Goal: Check status: Check status

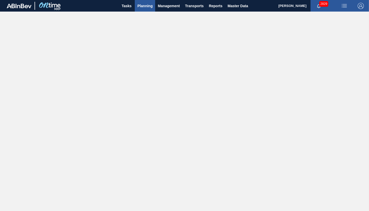
click at [144, 7] on span "Planning" at bounding box center [144, 6] width 15 height 6
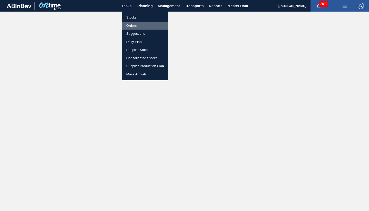
click at [133, 27] on li "Orders" at bounding box center [145, 26] width 46 height 8
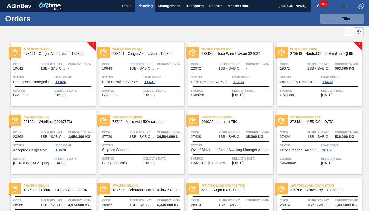
click at [148, 6] on span "Planning" at bounding box center [144, 6] width 15 height 6
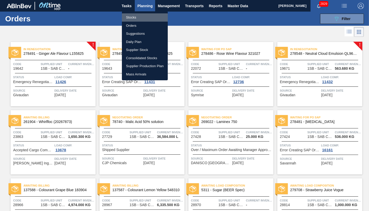
click at [132, 18] on li "Stocks" at bounding box center [145, 17] width 46 height 8
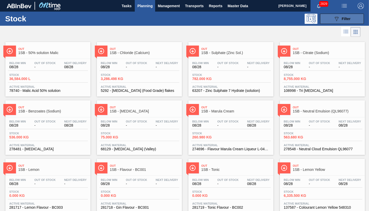
click at [347, 19] on span "Filter" at bounding box center [346, 19] width 9 height 4
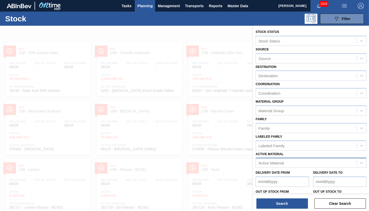
click at [273, 163] on div "Active Material" at bounding box center [271, 163] width 25 height 4
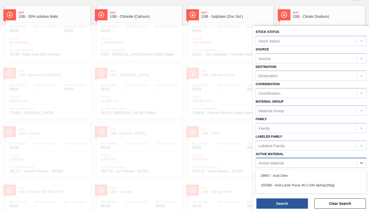
scroll to position [38, 0]
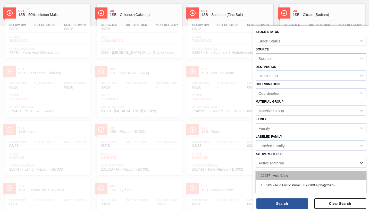
click at [270, 175] on div "29957 - Acid Citric" at bounding box center [311, 176] width 111 height 10
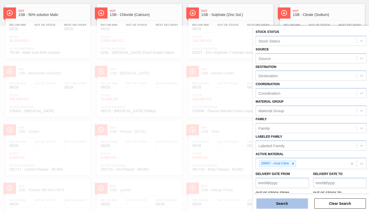
click at [276, 199] on button "Search" at bounding box center [282, 204] width 52 height 10
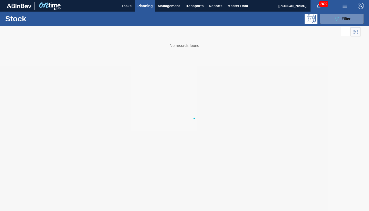
scroll to position [0, 0]
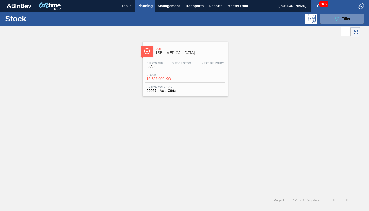
click at [189, 81] on div "Stock 19,892.000 KG" at bounding box center [185, 77] width 80 height 9
click at [189, 81] on main "Tasks Planning Management Transports Reports Master Data [PERSON_NAME] 2829 Mar…" at bounding box center [184, 105] width 369 height 211
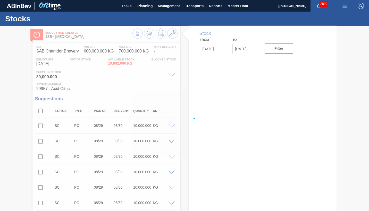
type input "[DATE]"
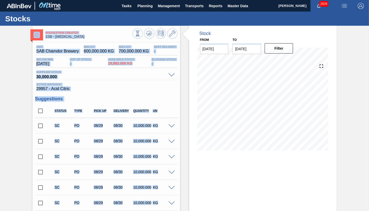
click at [133, 87] on span "29957 - Acid Citric" at bounding box center [106, 89] width 140 height 5
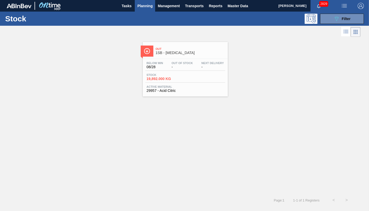
click at [219, 128] on div "Out 1SB - [MEDICAL_DATA] Below Min 08/28 Out Of Stock - Next Delivery - Stock 1…" at bounding box center [184, 116] width 369 height 156
click at [142, 4] on span "Planning" at bounding box center [144, 6] width 15 height 6
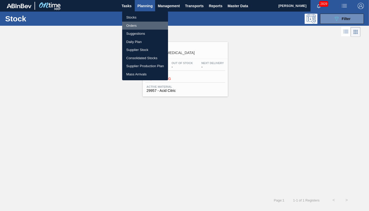
click at [134, 25] on li "Orders" at bounding box center [145, 26] width 46 height 8
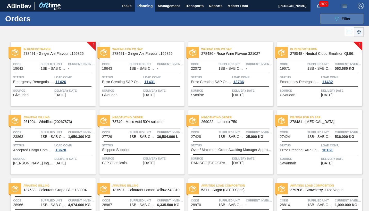
click at [345, 20] on span "Filter" at bounding box center [346, 19] width 9 height 4
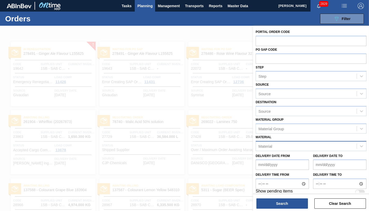
click at [269, 146] on div "Material" at bounding box center [266, 146] width 14 height 4
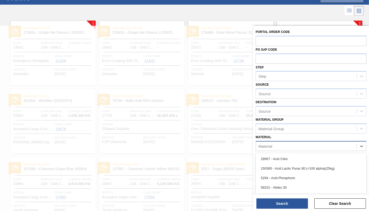
scroll to position [21, 0]
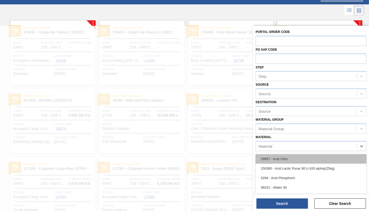
click at [277, 160] on div "29957 - Acid Citric" at bounding box center [311, 159] width 111 height 10
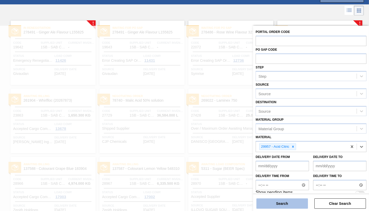
click at [283, 199] on button "Search" at bounding box center [282, 204] width 52 height 10
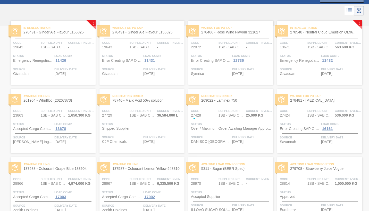
scroll to position [0, 0]
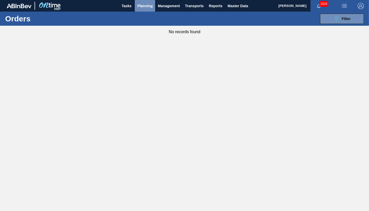
click at [148, 5] on span "Planning" at bounding box center [144, 6] width 15 height 6
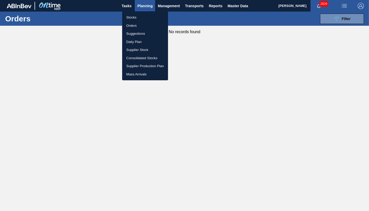
click at [131, 16] on li "Stocks" at bounding box center [145, 17] width 46 height 8
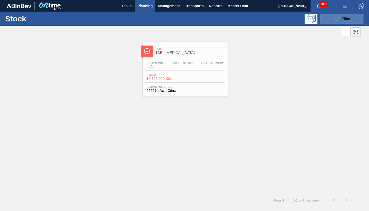
click at [346, 20] on span "Filter" at bounding box center [346, 19] width 9 height 4
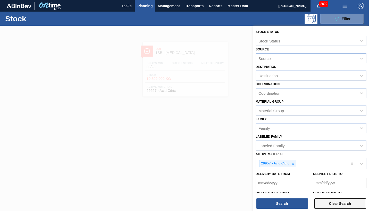
click at [325, 199] on button "Clear Search" at bounding box center [340, 204] width 52 height 10
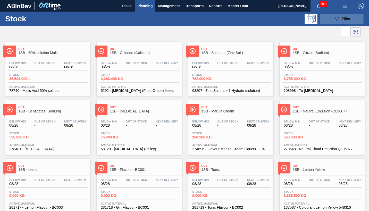
click at [349, 19] on span "Filter" at bounding box center [346, 19] width 9 height 4
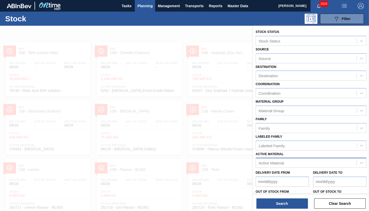
click at [275, 163] on div "Active Material" at bounding box center [271, 163] width 25 height 4
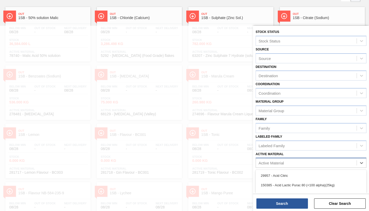
scroll to position [38, 0]
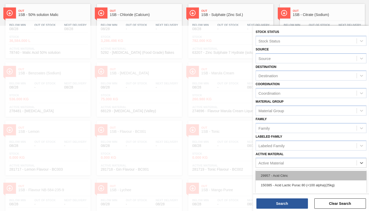
click at [274, 176] on div "29957 - Acid Citric" at bounding box center [311, 176] width 111 height 10
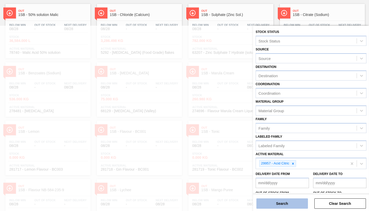
click at [277, 199] on button "Search" at bounding box center [282, 204] width 52 height 10
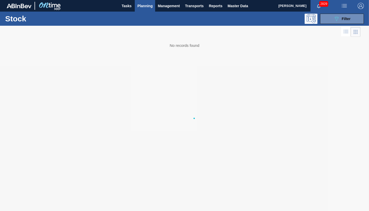
scroll to position [0, 0]
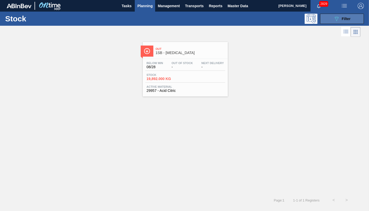
click at [348, 18] on span "Filter" at bounding box center [346, 19] width 9 height 4
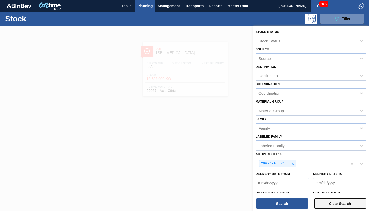
click at [327, 199] on button "Clear Search" at bounding box center [340, 204] width 52 height 10
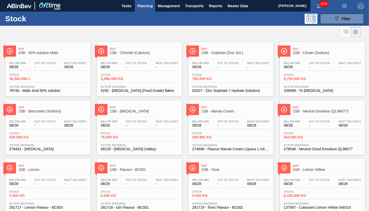
click at [149, 6] on span "Planning" at bounding box center [144, 6] width 15 height 6
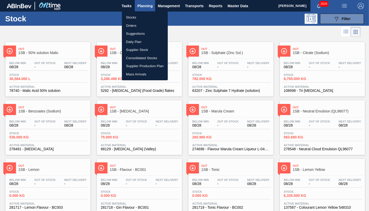
click at [134, 26] on li "Orders" at bounding box center [145, 26] width 46 height 8
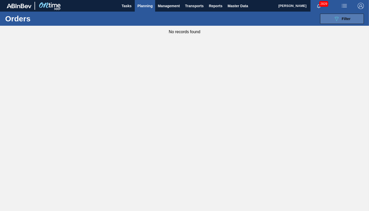
click at [344, 19] on span "Filter" at bounding box center [346, 19] width 9 height 4
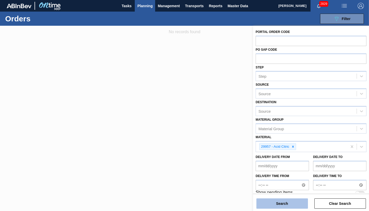
click at [293, 200] on button "Search" at bounding box center [282, 204] width 52 height 10
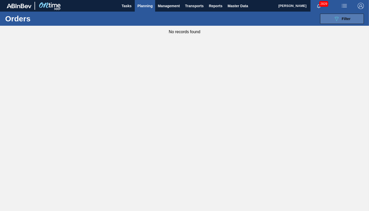
click at [344, 19] on span "Filter" at bounding box center [346, 19] width 9 height 4
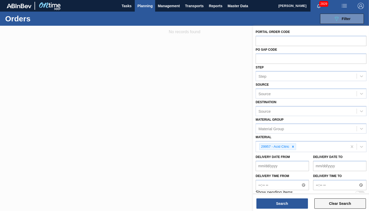
click at [323, 199] on button "Clear Search" at bounding box center [340, 204] width 52 height 10
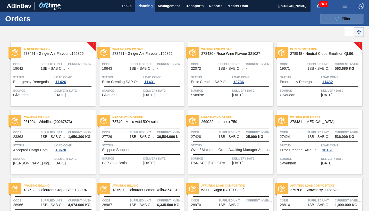
click at [349, 18] on span "Filter" at bounding box center [346, 19] width 9 height 4
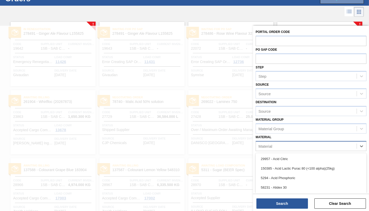
click at [278, 145] on div "Material" at bounding box center [306, 146] width 101 height 7
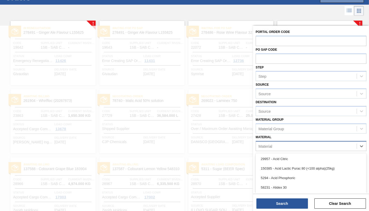
scroll to position [21, 0]
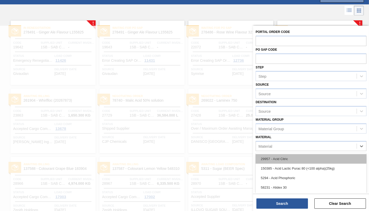
click at [280, 158] on div "29957 - Acid Citric" at bounding box center [311, 159] width 111 height 10
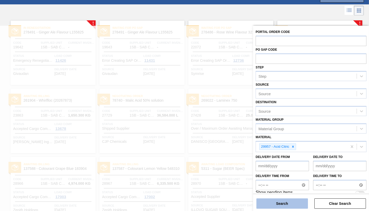
click at [279, 199] on button "Search" at bounding box center [282, 204] width 52 height 10
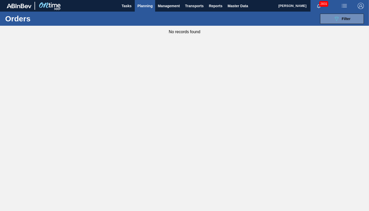
scroll to position [0, 0]
click at [349, 21] on div "089F7B8B-B2A5-4AFE-B5C0-19BA573D28AC Filter" at bounding box center [342, 19] width 17 height 6
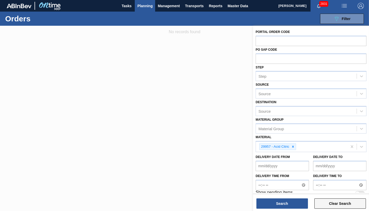
click at [326, 200] on button "Clear Search" at bounding box center [340, 204] width 52 height 10
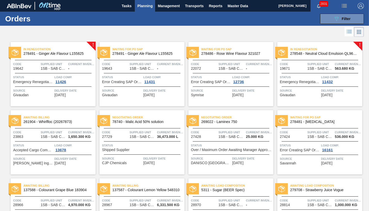
click at [147, 7] on span "Planning" at bounding box center [144, 6] width 15 height 6
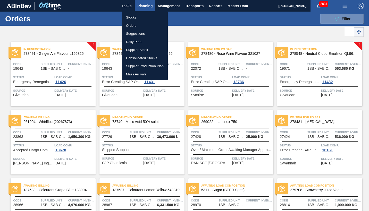
click at [134, 18] on li "Stocks" at bounding box center [145, 17] width 46 height 8
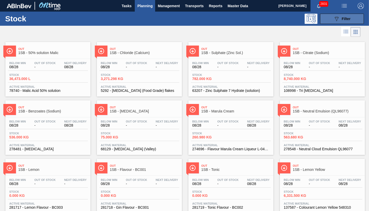
click at [346, 19] on span "Filter" at bounding box center [346, 19] width 9 height 4
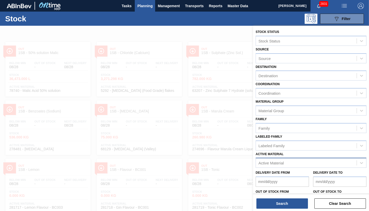
click at [273, 164] on div "Active Material" at bounding box center [271, 163] width 25 height 4
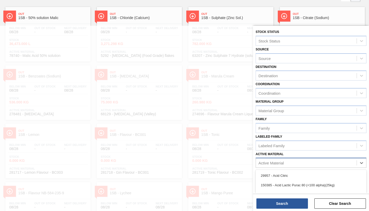
scroll to position [38, 0]
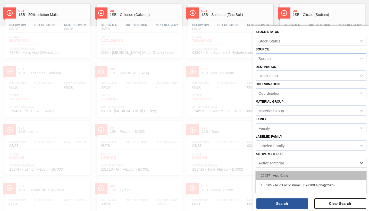
click at [276, 175] on div "29957 - Acid Citric" at bounding box center [311, 176] width 111 height 10
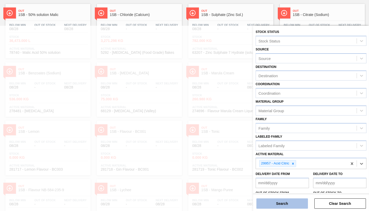
click at [292, 200] on button "Search" at bounding box center [282, 204] width 52 height 10
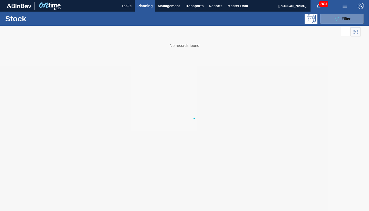
scroll to position [0, 0]
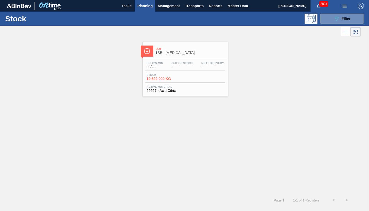
click at [195, 83] on div "Below Min 08/28 Out Of Stock - Next Delivery - Stock 19,692.000 KG Active Mater…" at bounding box center [185, 76] width 85 height 35
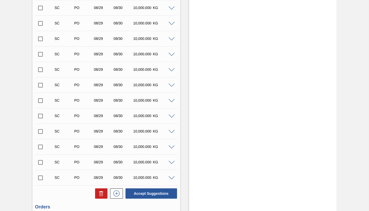
scroll to position [1038, 0]
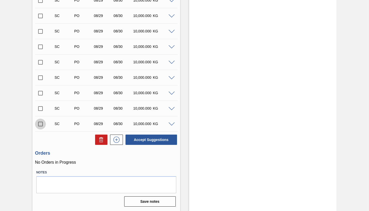
click at [41, 125] on input "checkbox" at bounding box center [40, 124] width 11 height 11
click at [147, 140] on button "Accept Suggestions" at bounding box center [152, 140] width 52 height 10
checkbox input "false"
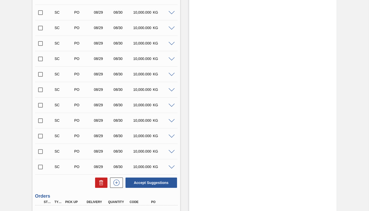
scroll to position [1031, 0]
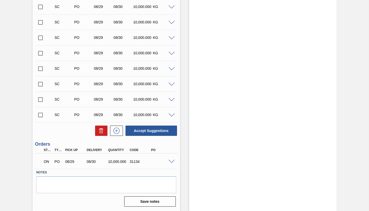
click at [172, 162] on span at bounding box center [172, 162] width 6 height 4
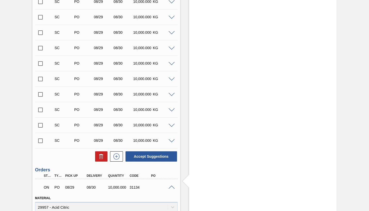
scroll to position [1109, 0]
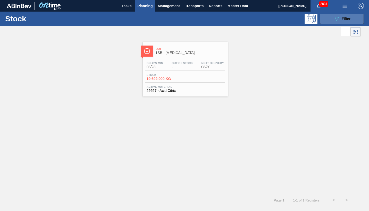
click at [347, 19] on span "Filter" at bounding box center [346, 19] width 9 height 4
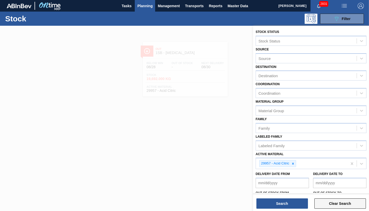
click at [323, 199] on button "Clear Search" at bounding box center [340, 204] width 52 height 10
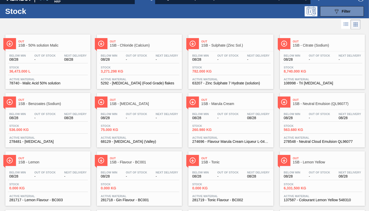
scroll to position [7, 0]
click at [345, 13] on span "Filter" at bounding box center [346, 12] width 9 height 4
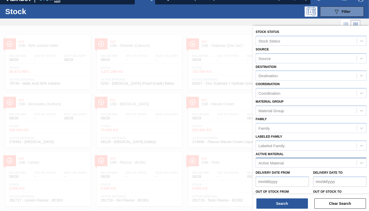
click at [282, 163] on div "Active Material" at bounding box center [271, 163] width 25 height 4
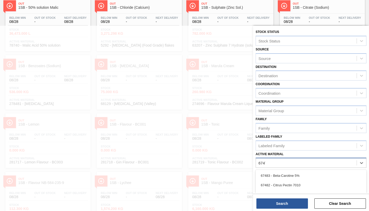
type Material "67475"
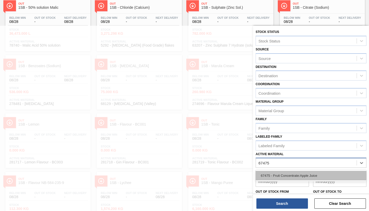
click at [309, 177] on div "67475 - Fruit Concentrate:Apple Juice" at bounding box center [311, 176] width 111 height 10
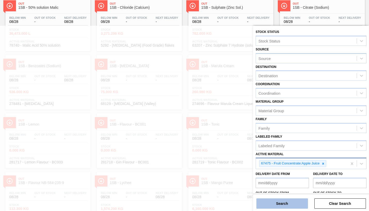
click at [292, 199] on button "Search" at bounding box center [282, 204] width 52 height 10
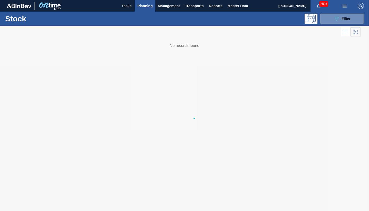
scroll to position [0, 0]
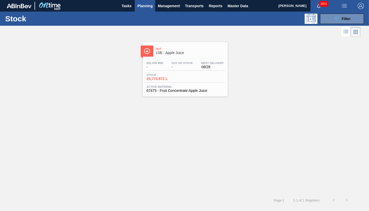
click at [185, 80] on div "Stock 23,773.972 L" at bounding box center [185, 77] width 80 height 9
click at [347, 19] on span "Filter" at bounding box center [346, 19] width 9 height 4
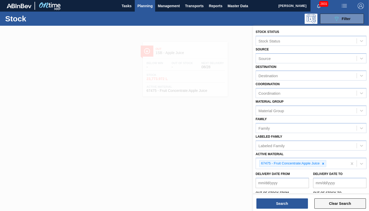
click at [335, 199] on button "Clear Search" at bounding box center [340, 204] width 52 height 10
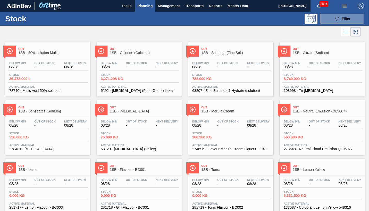
click at [146, 5] on span "Planning" at bounding box center [144, 6] width 15 height 6
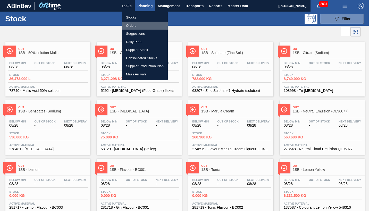
click at [131, 25] on li "Orders" at bounding box center [145, 26] width 46 height 8
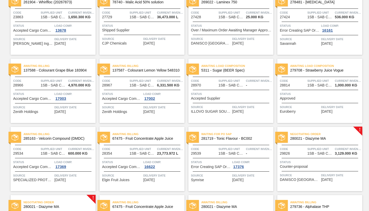
scroll to position [129, 0]
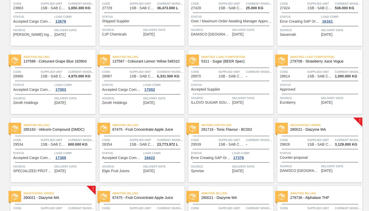
click at [136, 153] on span "Status" at bounding box center [122, 153] width 40 height 5
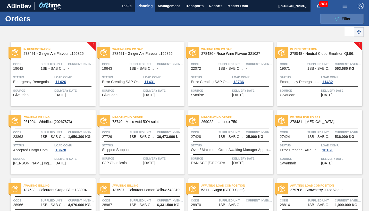
click at [344, 18] on span "Filter" at bounding box center [346, 19] width 9 height 4
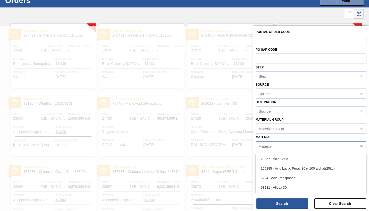
click at [274, 148] on div "Material" at bounding box center [306, 146] width 101 height 7
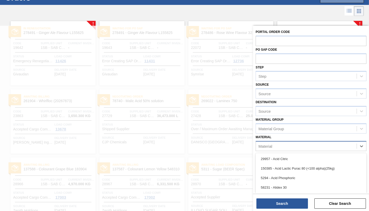
scroll to position [21, 0]
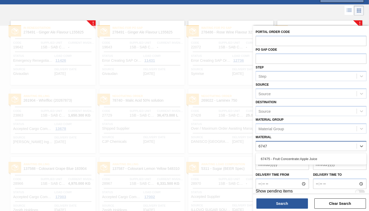
type input "67475"
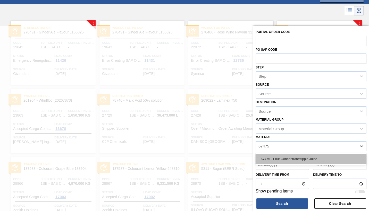
click at [281, 156] on div "67475 - Fruit Concentrate:Apple Juice" at bounding box center [311, 159] width 111 height 10
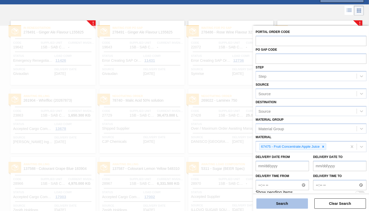
click at [290, 200] on button "Search" at bounding box center [282, 204] width 52 height 10
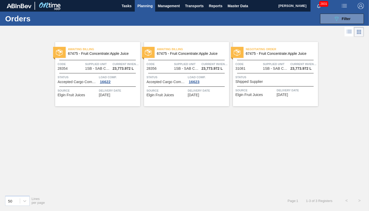
scroll to position [0, 0]
click at [88, 80] on span "Status" at bounding box center [78, 77] width 40 height 5
click at [182, 80] on span "Accepted Cargo Composition" at bounding box center [167, 82] width 40 height 4
click at [269, 77] on span "Status" at bounding box center [276, 77] width 81 height 5
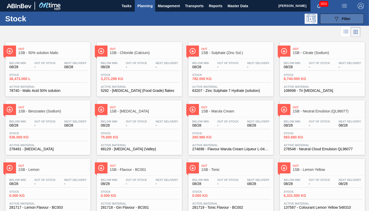
click at [345, 19] on span "Filter" at bounding box center [346, 19] width 9 height 4
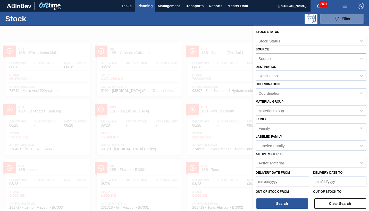
click at [182, 101] on div at bounding box center [184, 131] width 369 height 211
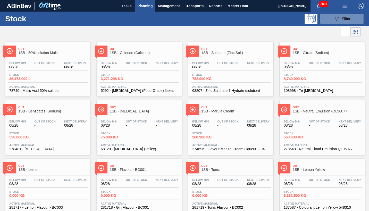
click at [143, 5] on span "Planning" at bounding box center [144, 6] width 15 height 6
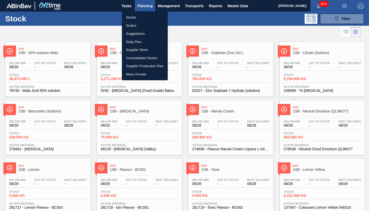
click at [128, 26] on li "Orders" at bounding box center [145, 26] width 46 height 8
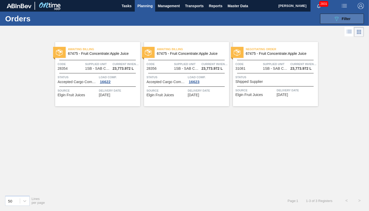
click at [348, 19] on span "Filter" at bounding box center [346, 19] width 9 height 4
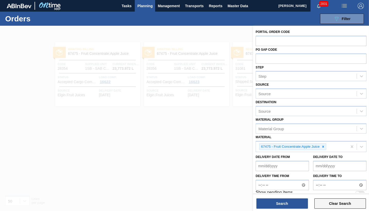
click at [324, 199] on button "Clear Search" at bounding box center [340, 204] width 52 height 10
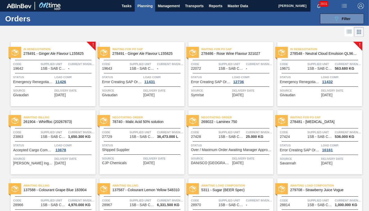
click at [155, 150] on div "Status Shipped Supplier" at bounding box center [142, 147] width 81 height 9
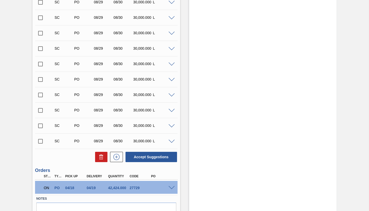
scroll to position [877, 0]
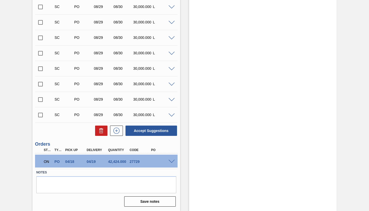
click at [41, 115] on input "checkbox" at bounding box center [40, 115] width 11 height 11
click at [157, 129] on button "Accept Suggestions" at bounding box center [152, 131] width 52 height 10
checkbox input "false"
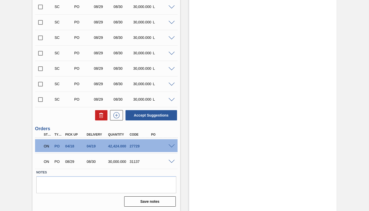
click at [171, 163] on div "ON PO 08/29 08/30 30,000.000 31137" at bounding box center [106, 161] width 143 height 13
click at [171, 161] on span at bounding box center [172, 162] width 6 height 4
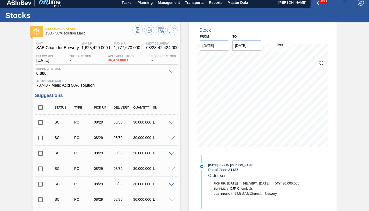
scroll to position [0, 0]
